Goal: Task Accomplishment & Management: Manage account settings

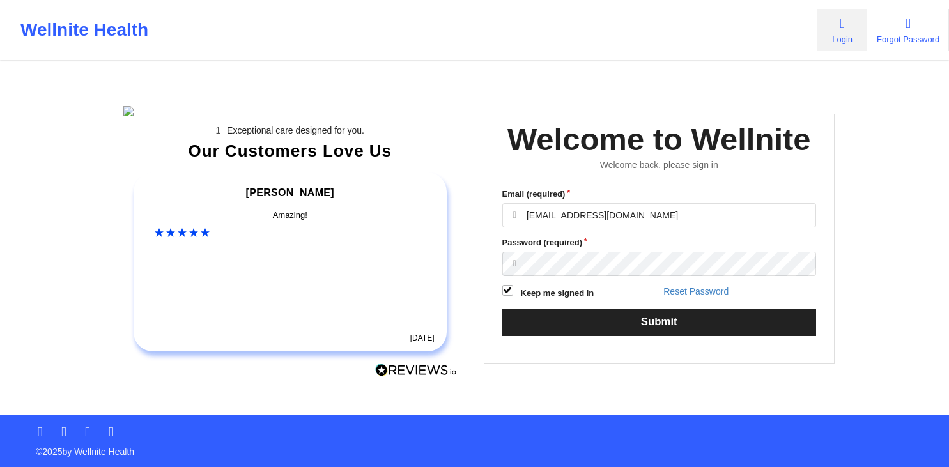
scroll to position [119, 0]
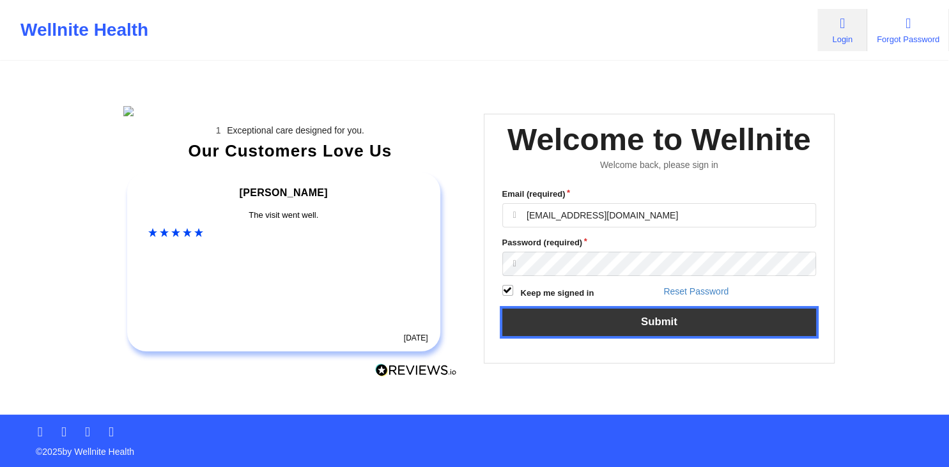
click at [649, 309] on button "Submit" at bounding box center [659, 322] width 314 height 27
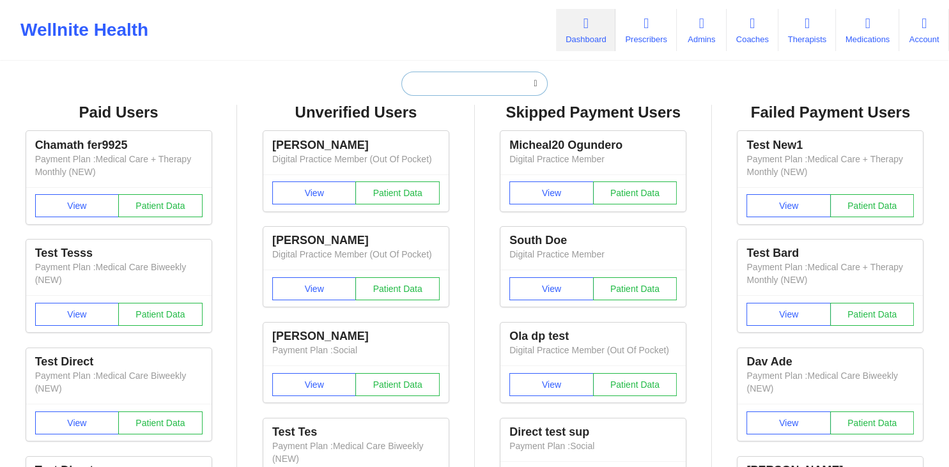
click at [429, 93] on input "text" at bounding box center [474, 84] width 146 height 24
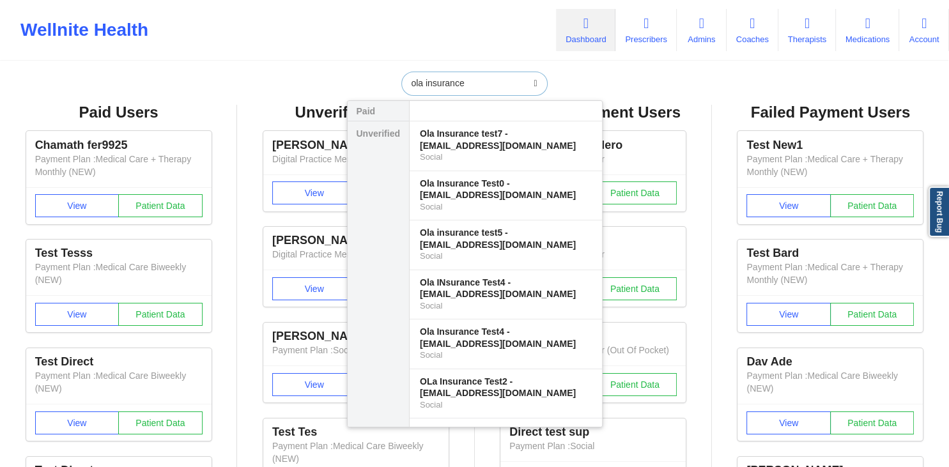
type input "ola insurance"
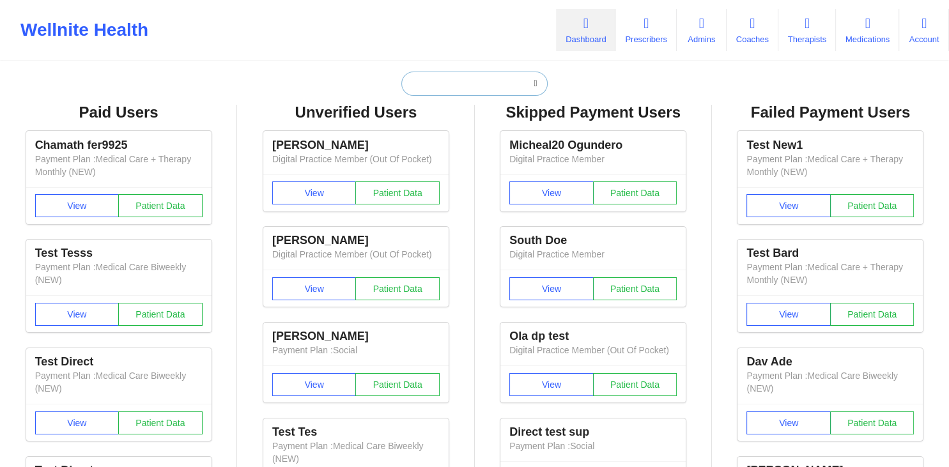
click at [421, 88] on input "text" at bounding box center [474, 84] width 146 height 24
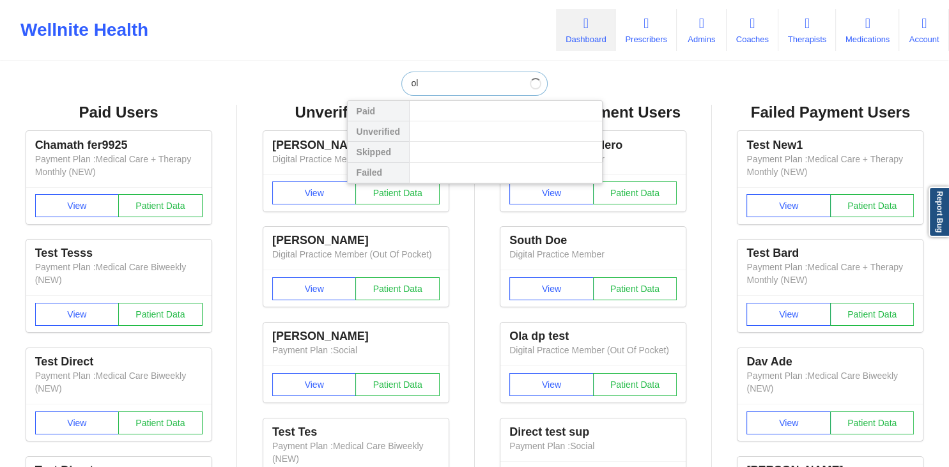
type input "o"
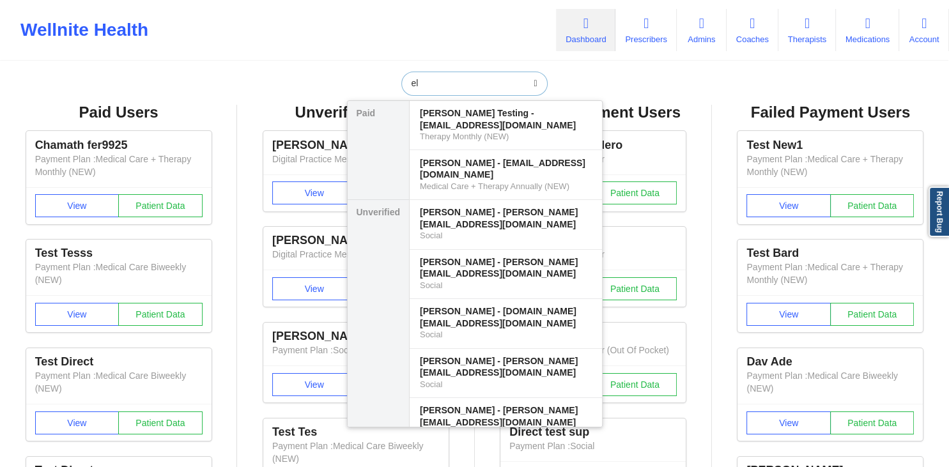
type input "e"
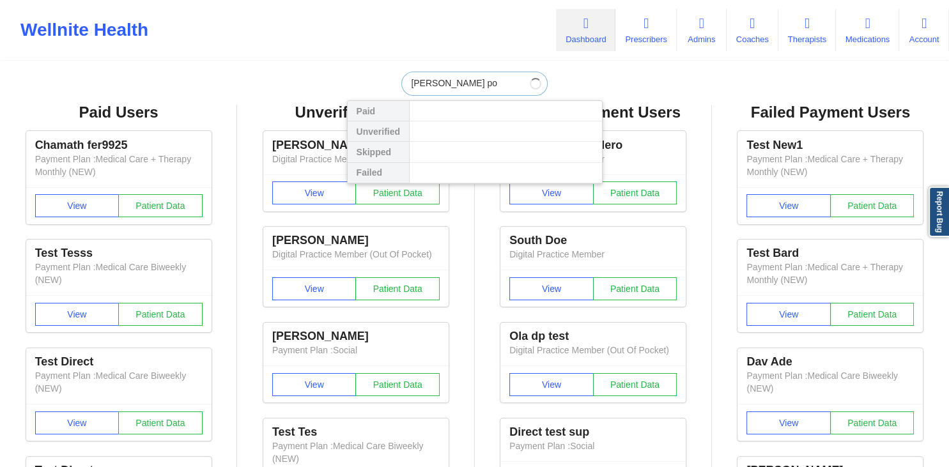
type input "Phyu poe poe"
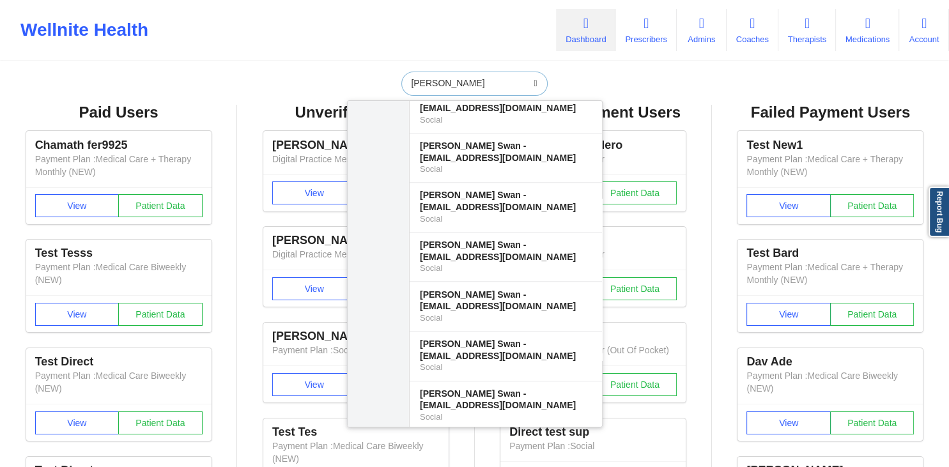
scroll to position [10698, 0]
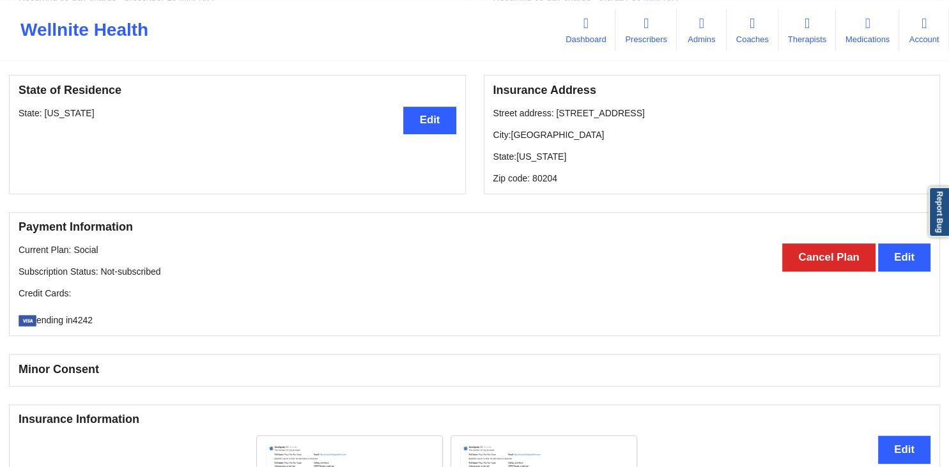
scroll to position [812, 0]
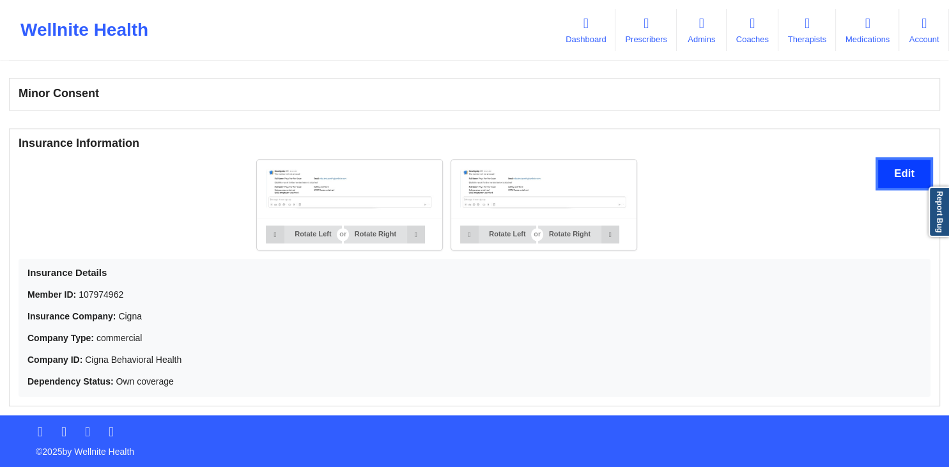
click at [886, 178] on button "Edit" at bounding box center [904, 173] width 52 height 27
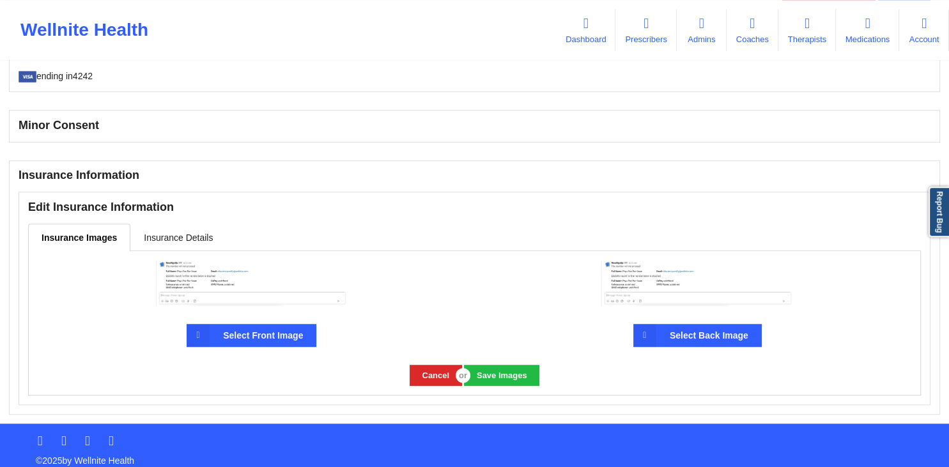
scroll to position [788, 0]
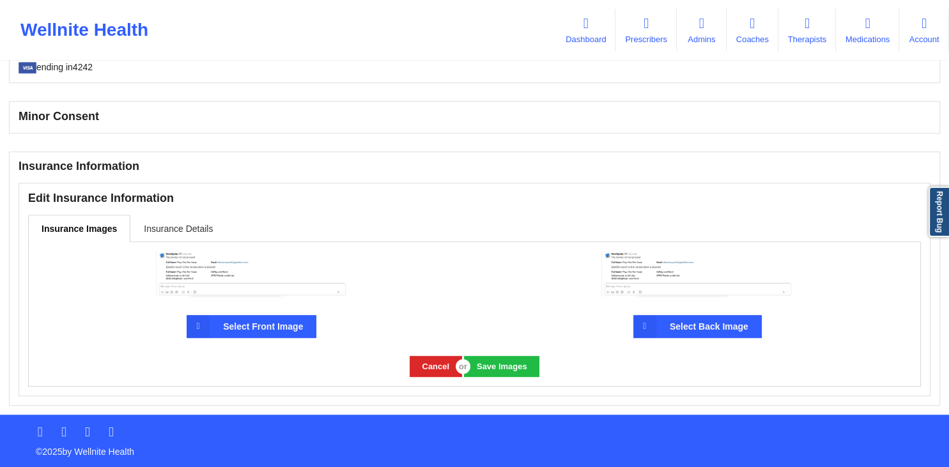
click at [179, 231] on link "Insurance Details" at bounding box center [178, 228] width 96 height 27
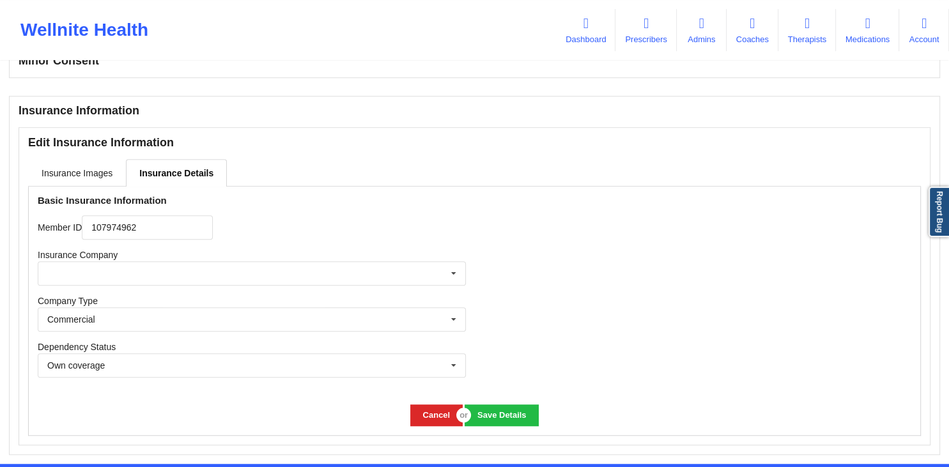
scroll to position [892, 0]
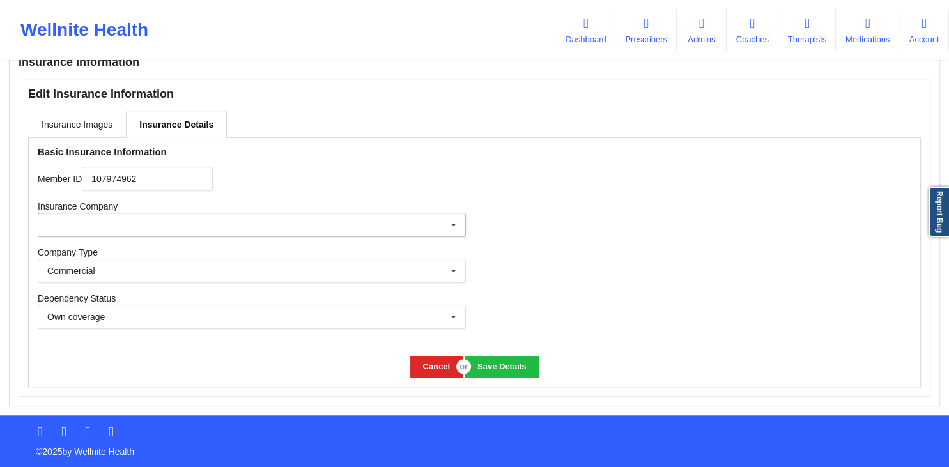
click at [448, 225] on icon at bounding box center [453, 225] width 19 height 24
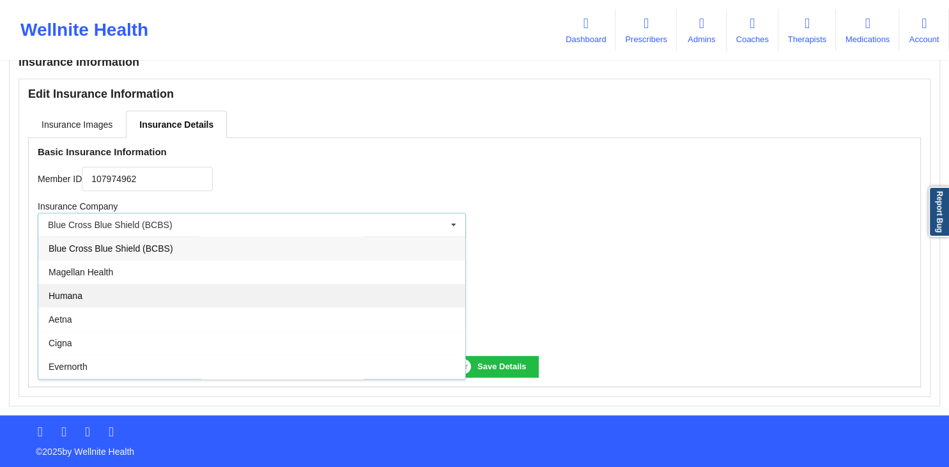
click at [103, 291] on div "Humana" at bounding box center [251, 296] width 427 height 24
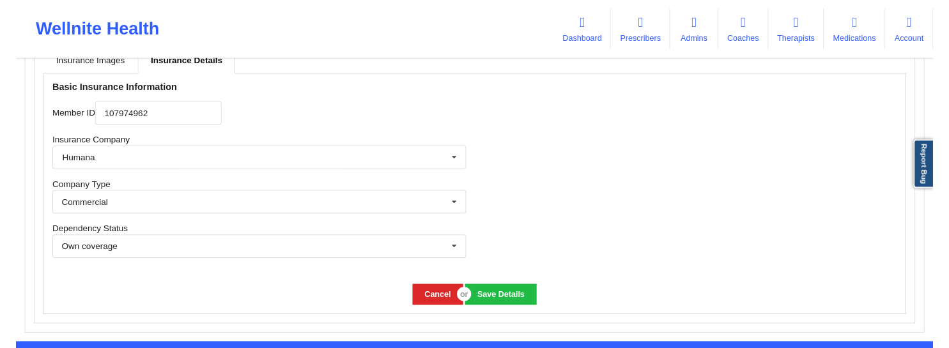
scroll to position [999, 0]
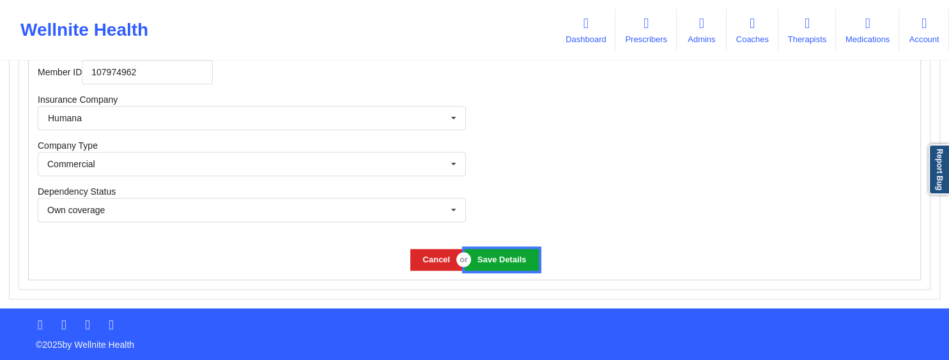
click at [506, 257] on button "Save Details" at bounding box center [500, 259] width 73 height 21
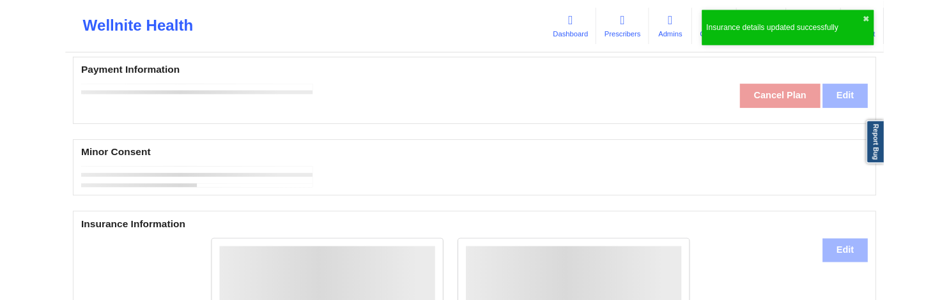
scroll to position [731, 0]
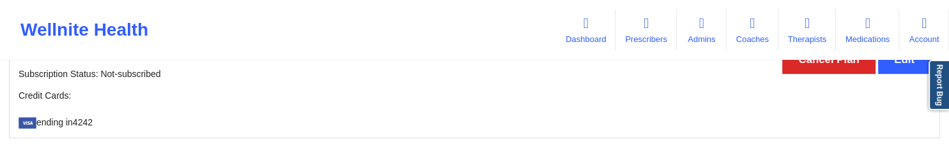
click at [450, 31] on div "Wellnite Health Dashboard Prescribers Admins Coaches Therapists Medications Acc…" at bounding box center [474, 29] width 949 height 51
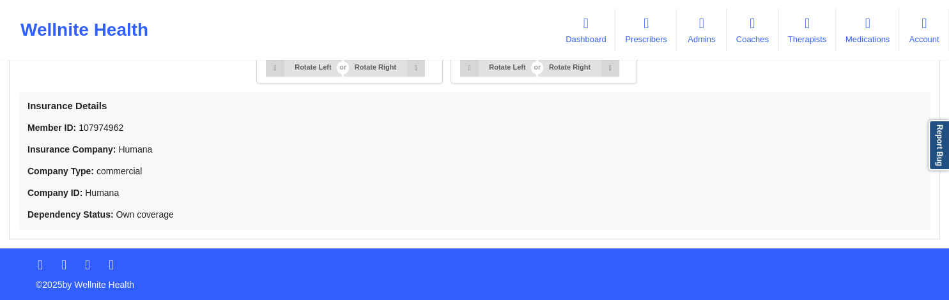
scroll to position [911, 0]
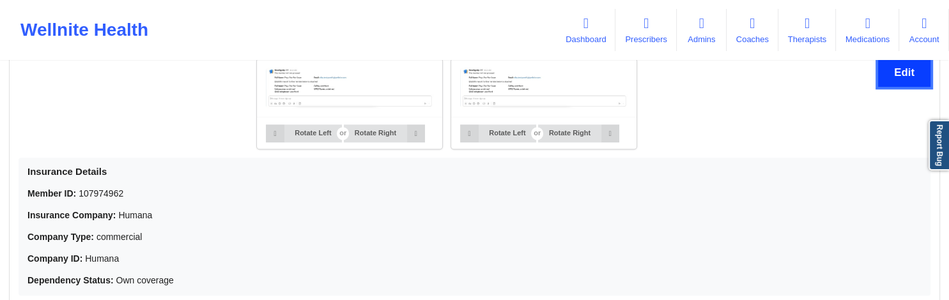
click at [889, 78] on button "Edit" at bounding box center [904, 72] width 52 height 27
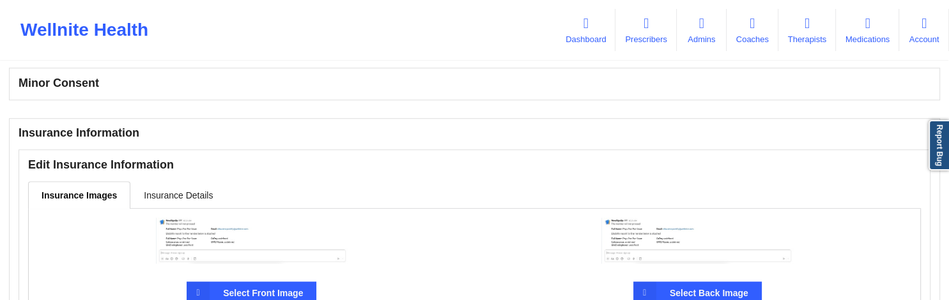
scroll to position [752, 0]
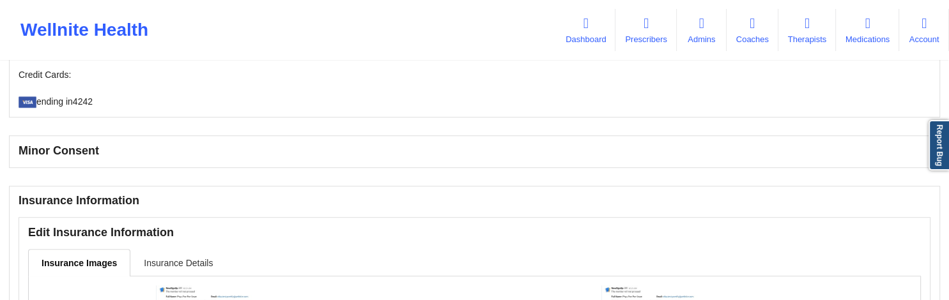
click at [175, 254] on link "Insurance Details" at bounding box center [178, 262] width 96 height 27
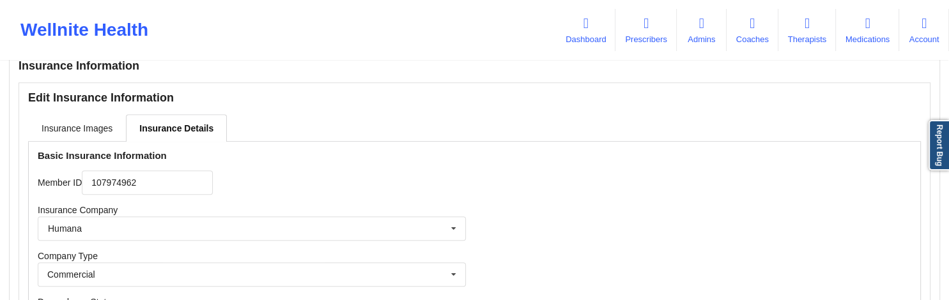
scroll to position [955, 0]
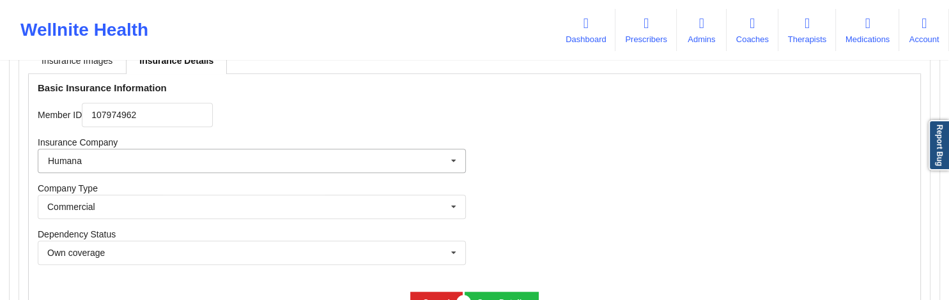
click at [134, 166] on input "text" at bounding box center [252, 160] width 427 height 23
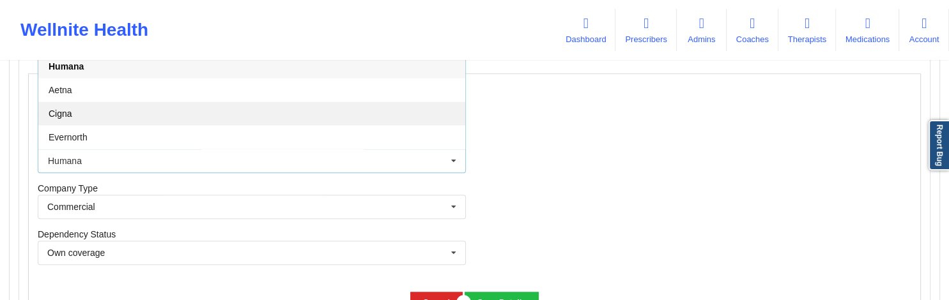
click at [118, 109] on div "Cigna" at bounding box center [251, 114] width 427 height 24
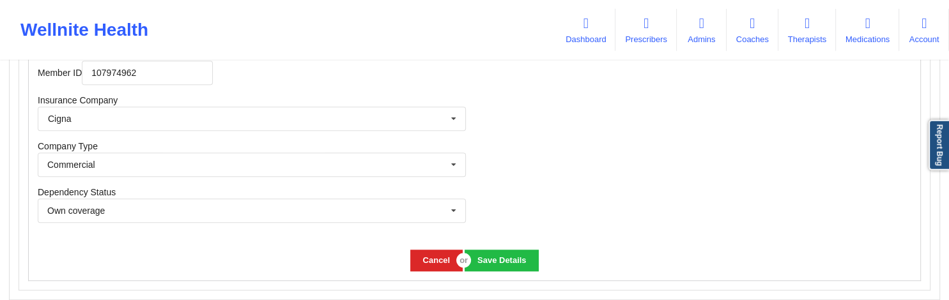
scroll to position [1059, 0]
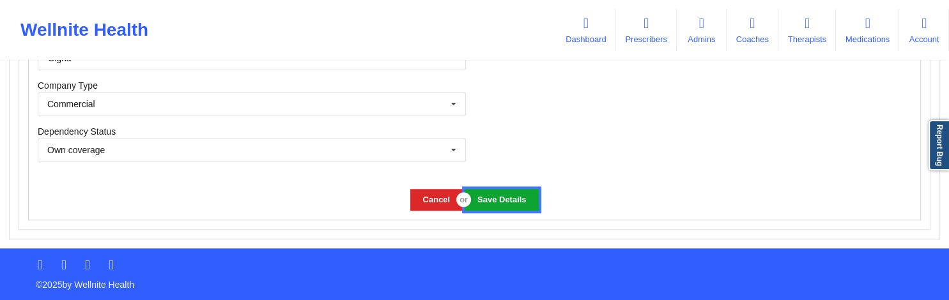
click at [493, 197] on button "Save Details" at bounding box center [500, 199] width 73 height 21
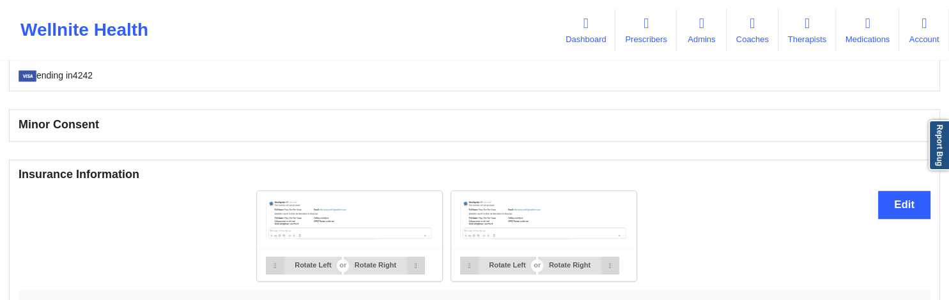
scroll to position [979, 0]
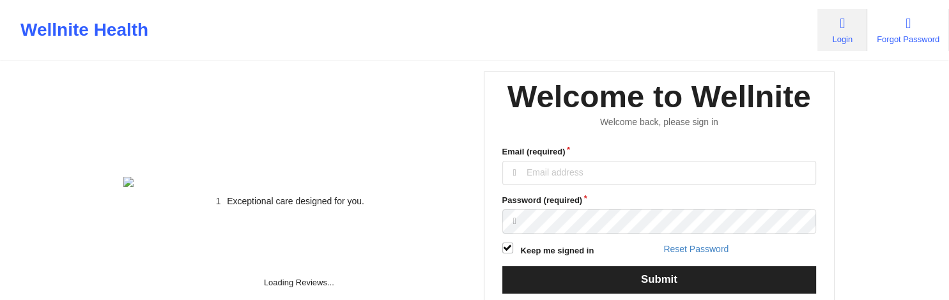
type input "[EMAIL_ADDRESS][DOMAIN_NAME]"
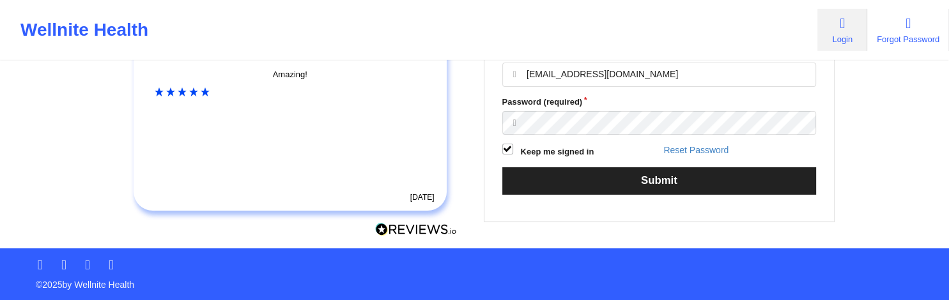
scroll to position [202, 0]
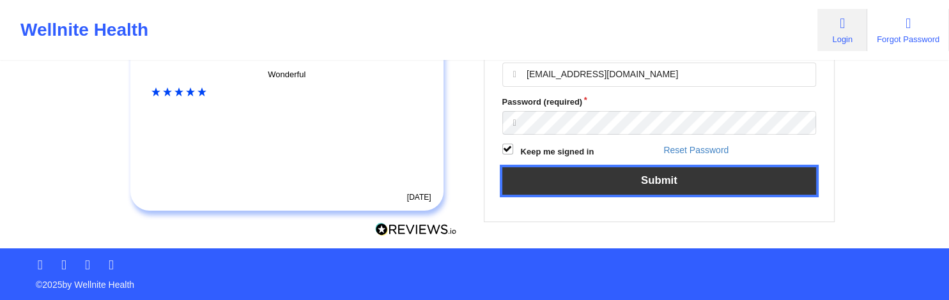
click at [705, 195] on button "Submit" at bounding box center [659, 180] width 314 height 27
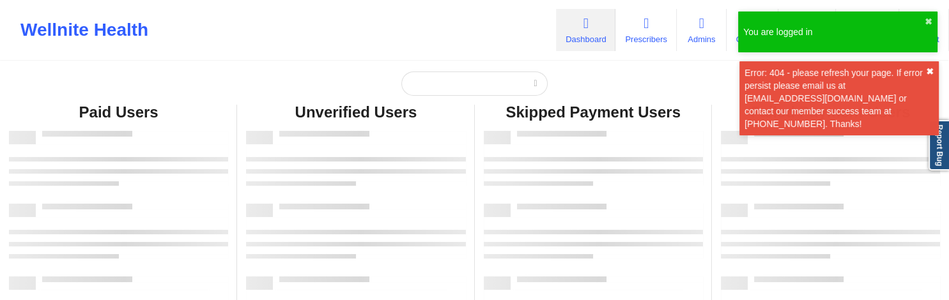
click at [926, 70] on button "✖︎" at bounding box center [930, 71] width 8 height 10
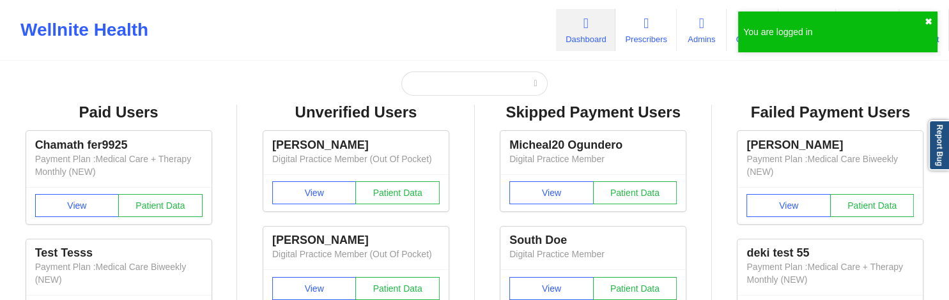
click at [927, 24] on button "✖︎" at bounding box center [928, 22] width 8 height 10
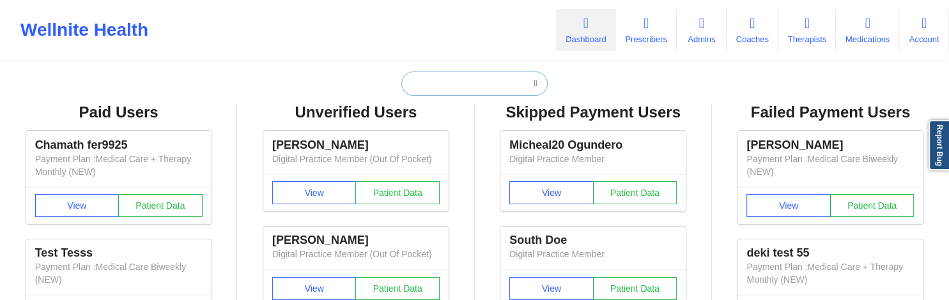
click at [456, 89] on input "text" at bounding box center [474, 84] width 146 height 24
click at [441, 86] on input "text" at bounding box center [474, 84] width 146 height 24
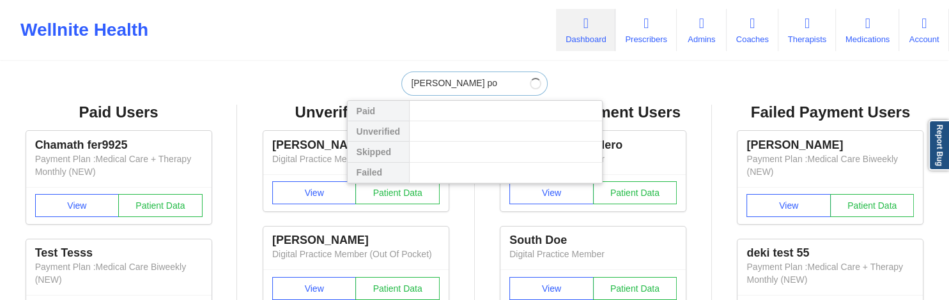
type input "[PERSON_NAME]"
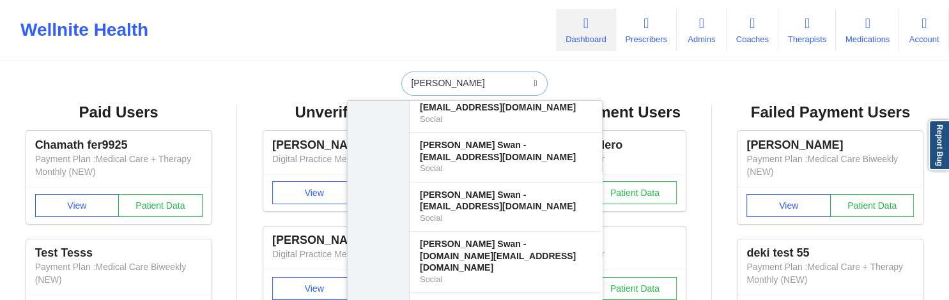
scroll to position [10815, 0]
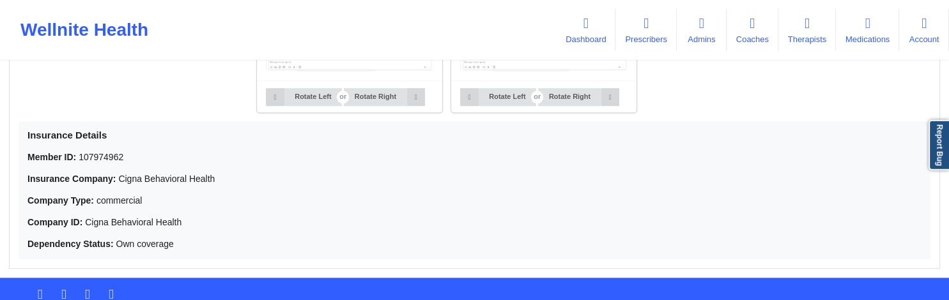
scroll to position [911, 0]
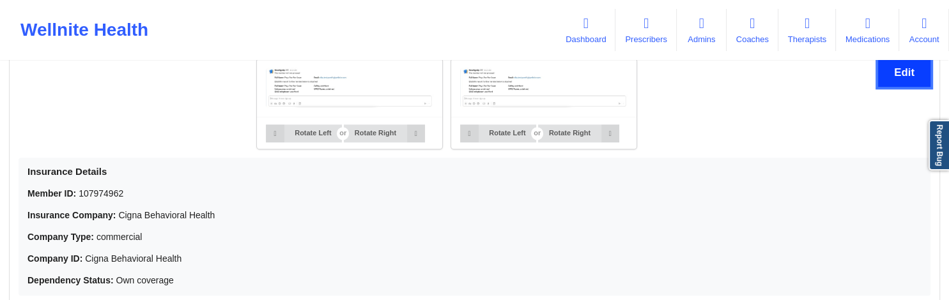
click at [889, 68] on button "Edit" at bounding box center [904, 72] width 52 height 27
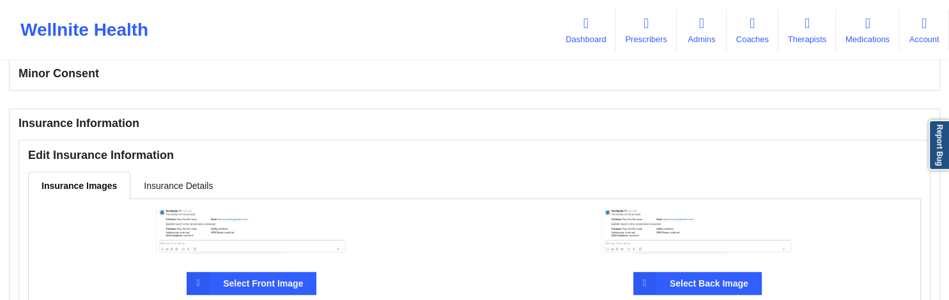
scroll to position [820, 0]
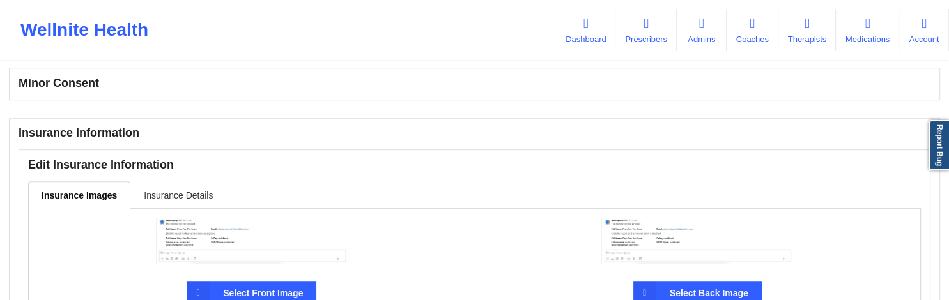
click at [182, 189] on link "Insurance Details" at bounding box center [178, 194] width 96 height 27
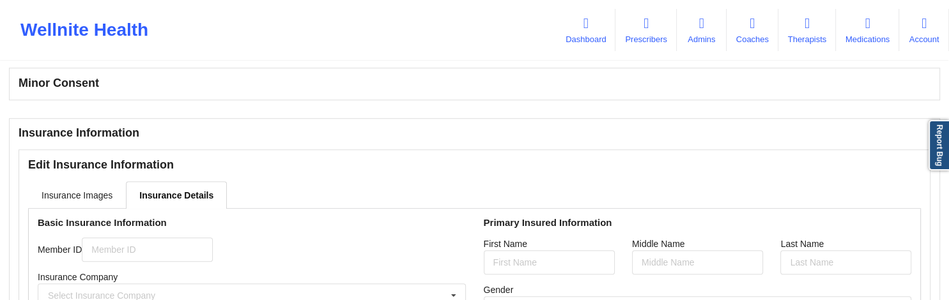
type input "107974962"
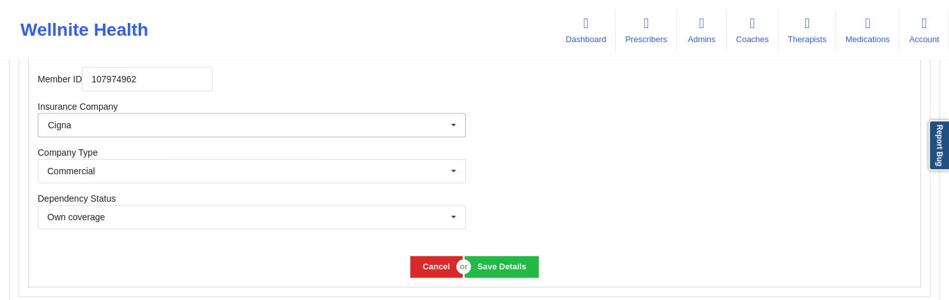
scroll to position [955, 0]
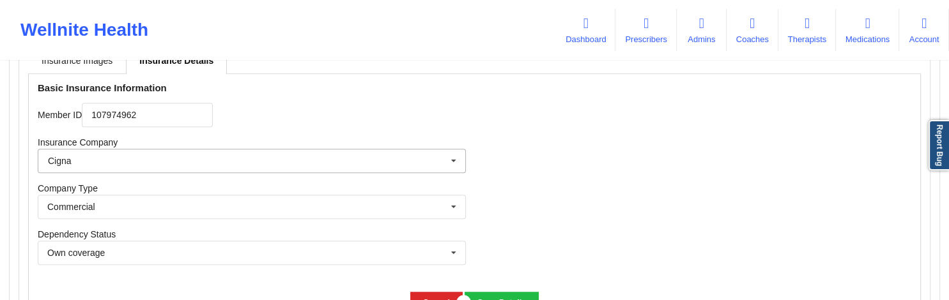
click at [451, 164] on icon at bounding box center [453, 161] width 19 height 24
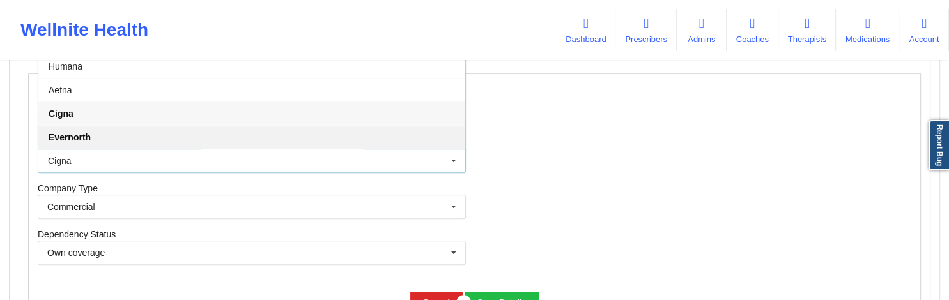
click at [126, 139] on div "Evernorth" at bounding box center [251, 137] width 427 height 24
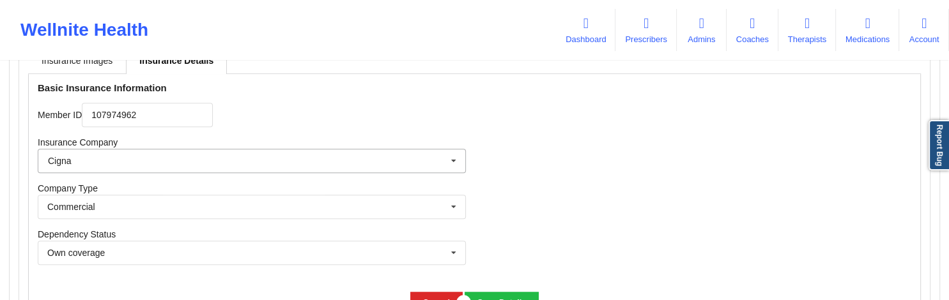
click at [110, 167] on input "text" at bounding box center [252, 160] width 427 height 23
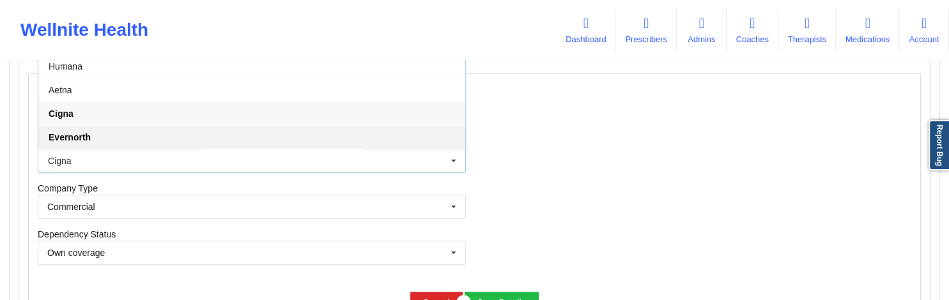
click at [68, 144] on div "Evernorth" at bounding box center [251, 137] width 427 height 24
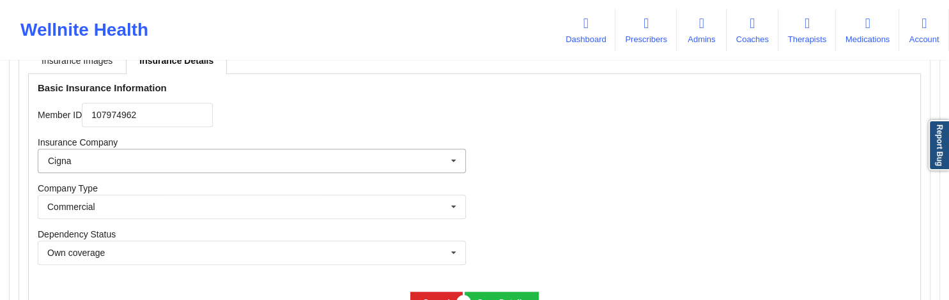
click at [77, 165] on input "text" at bounding box center [252, 160] width 427 height 23
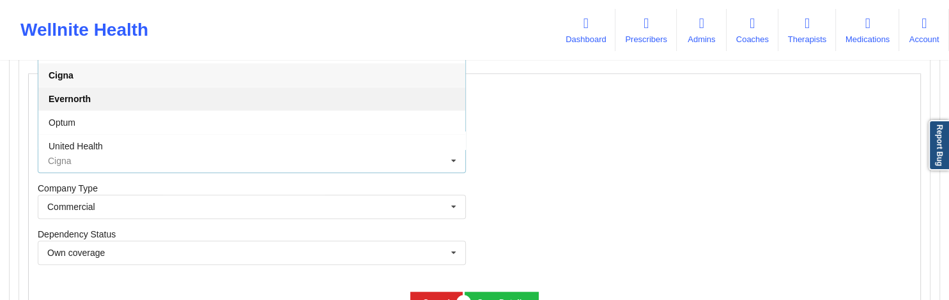
scroll to position [61, 0]
click at [116, 104] on div "Optum" at bounding box center [251, 100] width 427 height 24
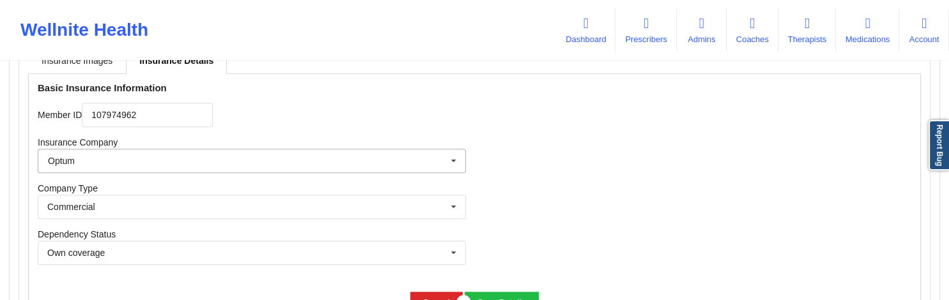
click at [101, 167] on input "text" at bounding box center [252, 160] width 427 height 23
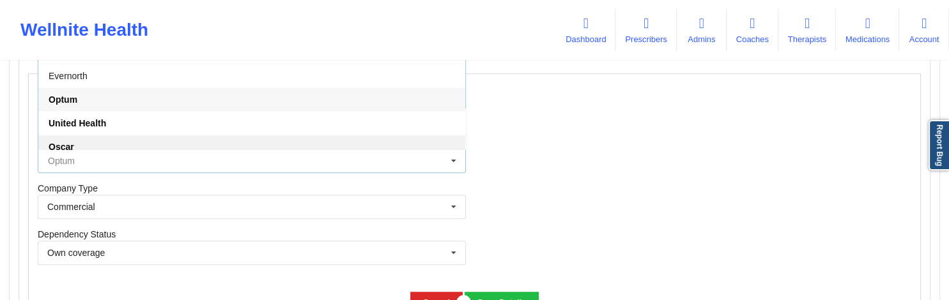
scroll to position [0, 0]
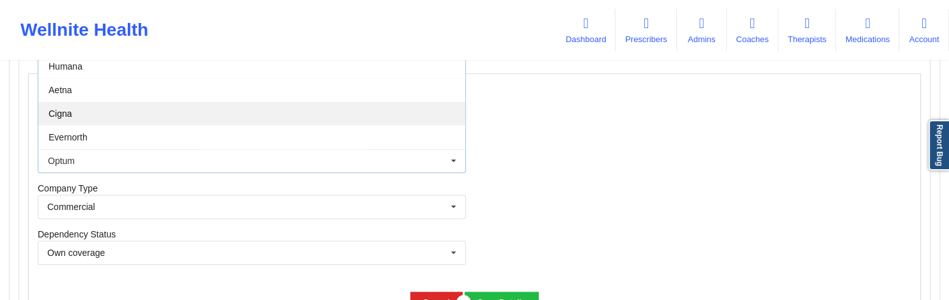
click at [89, 119] on div "Cigna" at bounding box center [251, 114] width 427 height 24
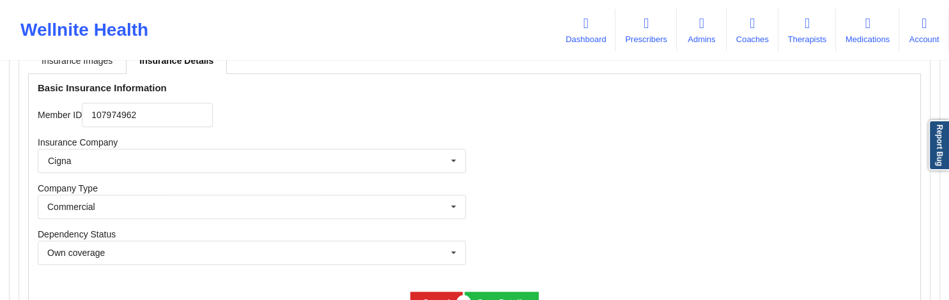
click at [493, 151] on div at bounding box center [698, 178] width 446 height 209
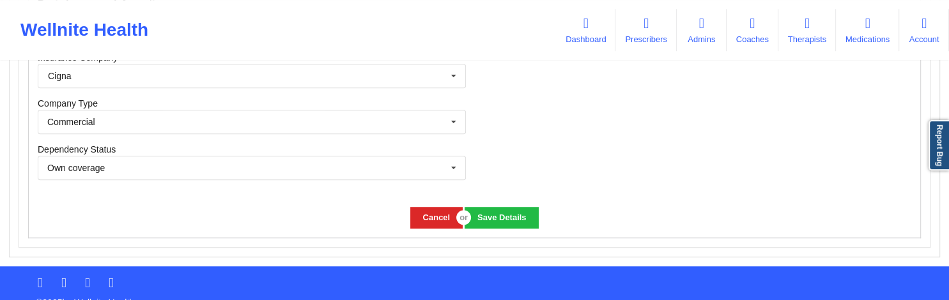
scroll to position [1059, 0]
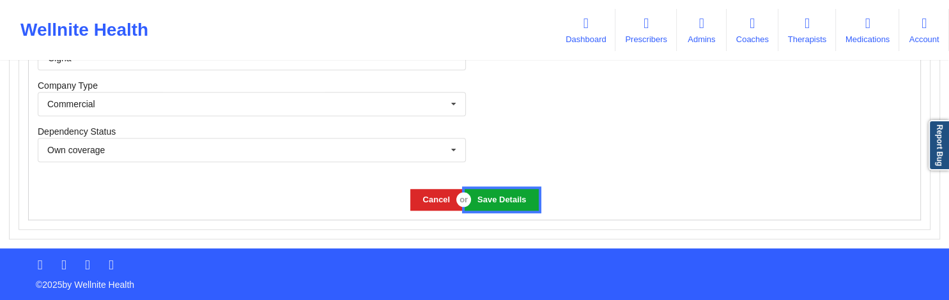
click at [487, 199] on button "Save Details" at bounding box center [500, 199] width 73 height 21
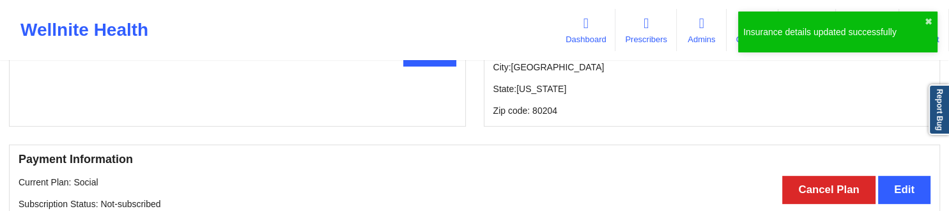
scroll to position [789, 0]
